Goal: Task Accomplishment & Management: Manage account settings

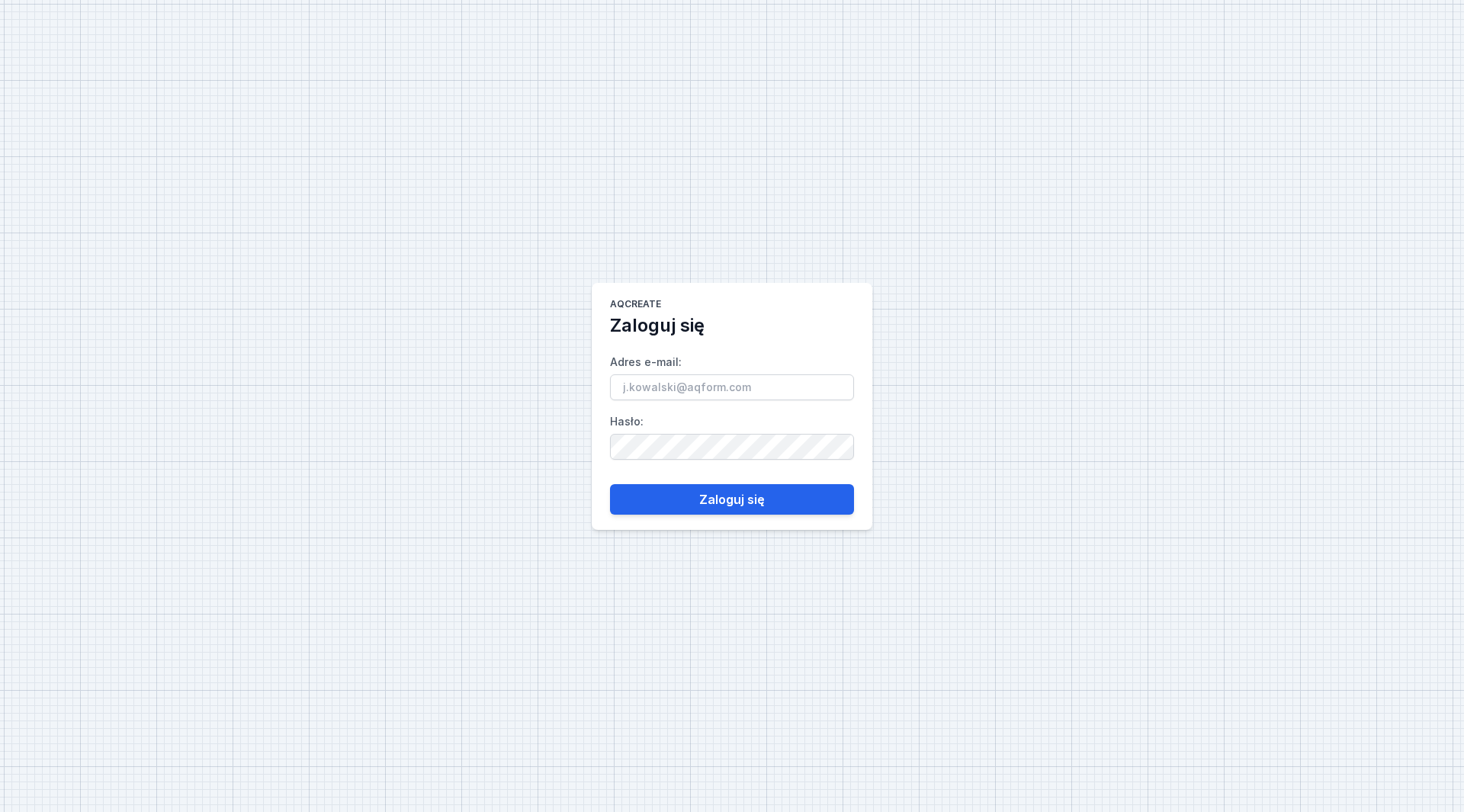
click at [674, 396] on input "Adres e-mail :" at bounding box center [732, 387] width 244 height 26
type input "[PERSON_NAME][EMAIL_ADDRESS][PERSON_NAME][DOMAIN_NAME]"
click at [609, 484] on button "Zaloguj się" at bounding box center [732, 499] width 244 height 31
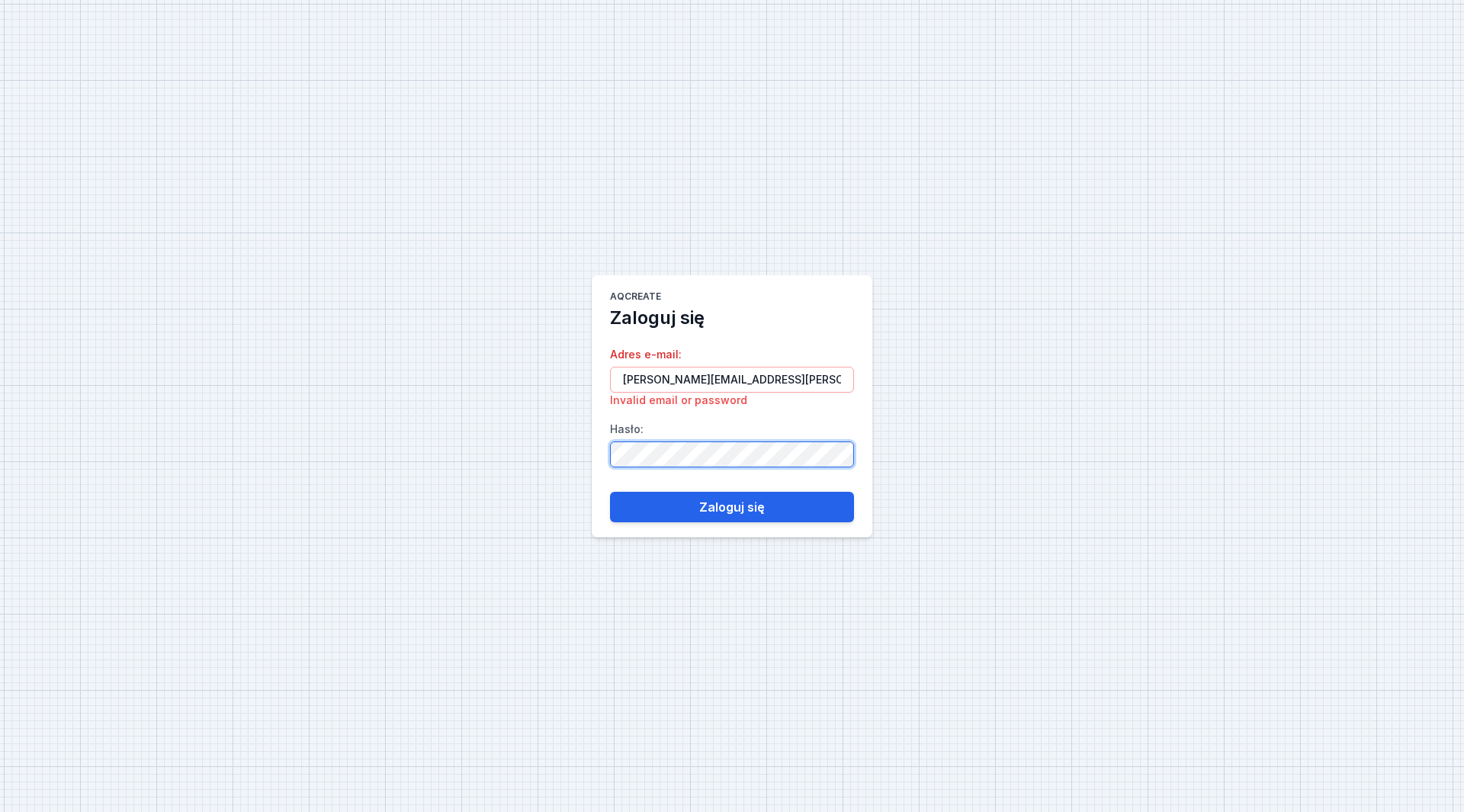
click at [609, 492] on button "Zaloguj się" at bounding box center [732, 507] width 244 height 31
